Goal: Task Accomplishment & Management: Manage account settings

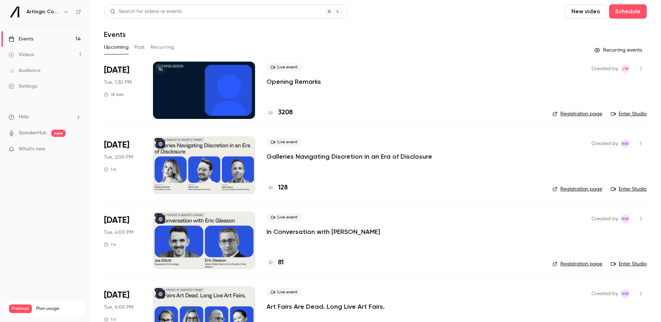
scroll to position [102, 0]
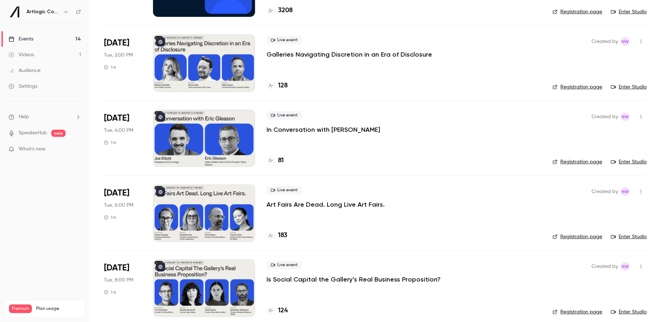
click at [231, 207] on div at bounding box center [204, 213] width 102 height 57
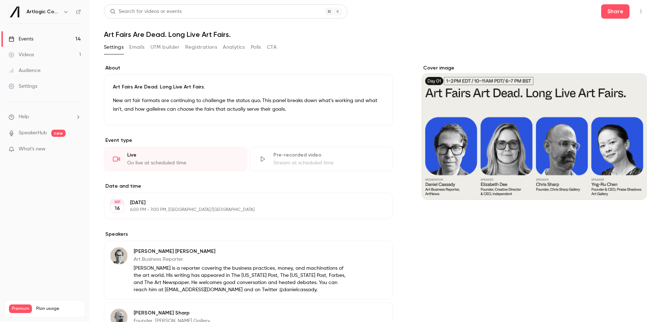
click at [550, 179] on div "Cover image" at bounding box center [534, 133] width 225 height 136
click at [0, 0] on input "Cover image" at bounding box center [0, 0] width 0 height 0
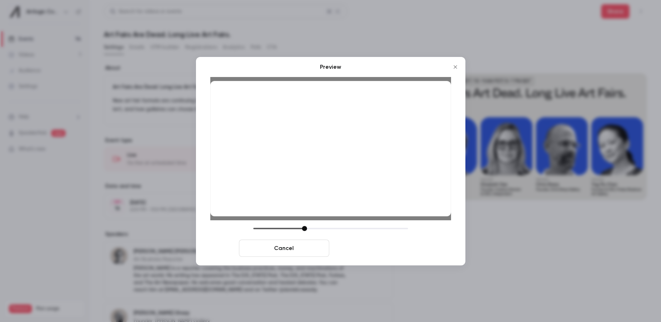
click at [382, 250] on button "Save cover" at bounding box center [377, 248] width 90 height 17
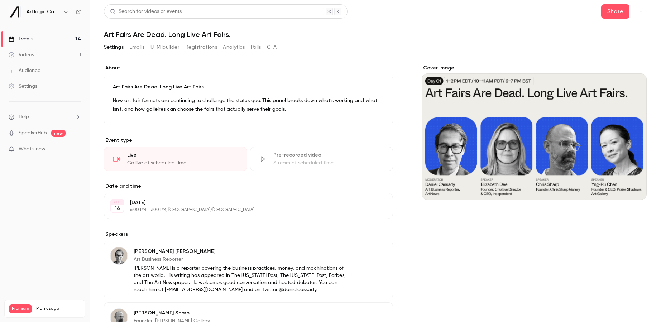
click at [31, 42] on div "Events" at bounding box center [21, 38] width 25 height 7
